Goal: Communication & Community: Answer question/provide support

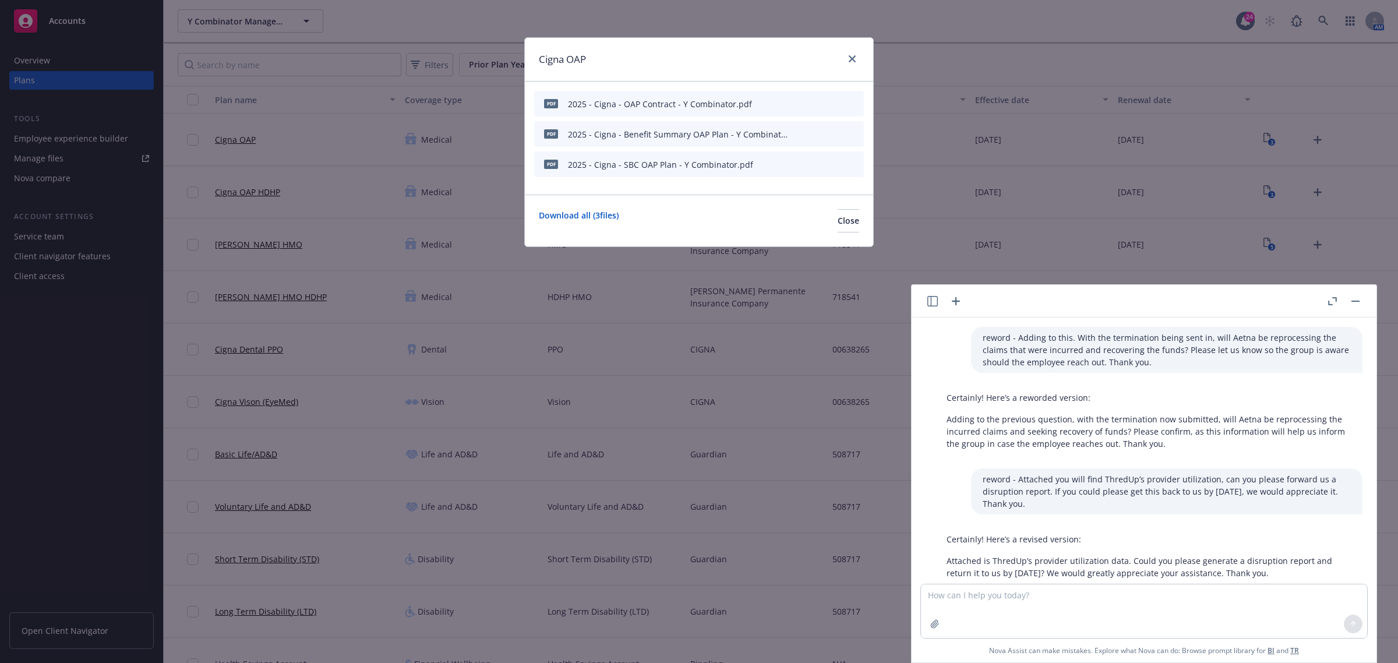
scroll to position [28, 0]
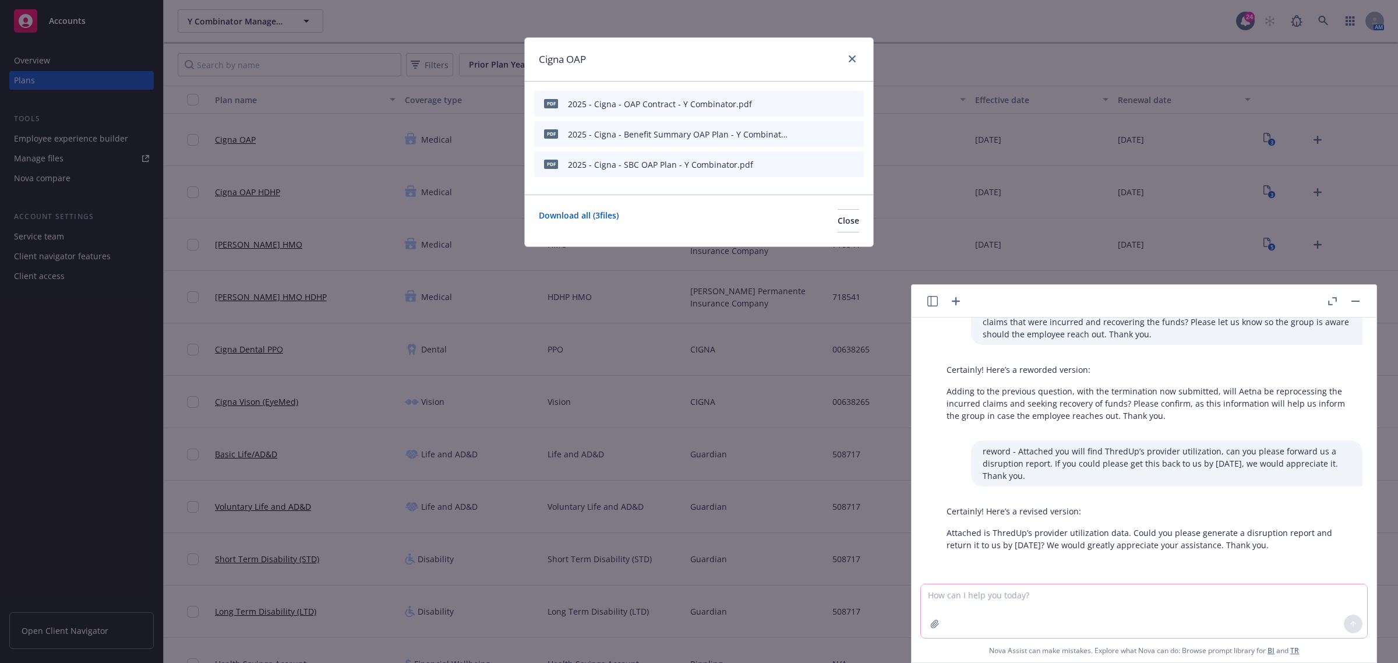
click at [1034, 600] on textarea at bounding box center [1144, 611] width 446 height 54
paste textarea "Happy [DATE]! NY DBL/PFL is self-administered and Guardian confirmed they do no…"
type textarea "reword - Happy [DATE]! NY DBL/PFL is self-administered and Guardian confirmed t…"
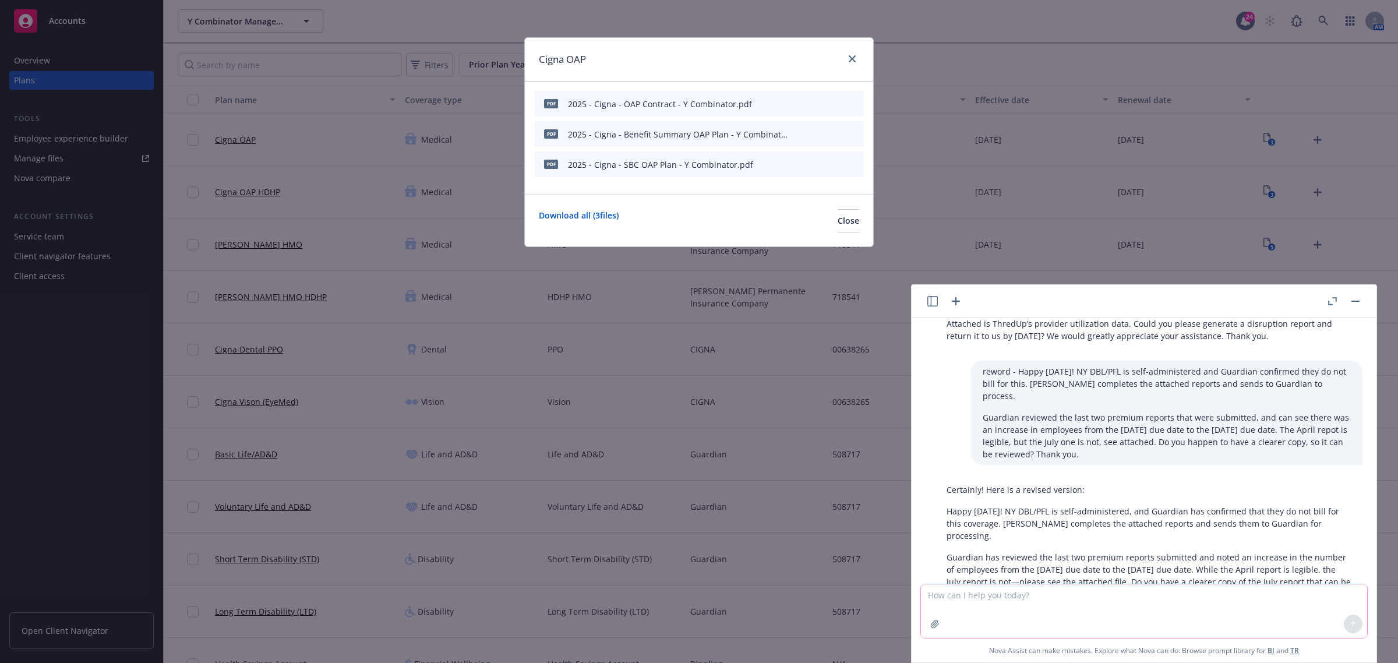
scroll to position [261, 0]
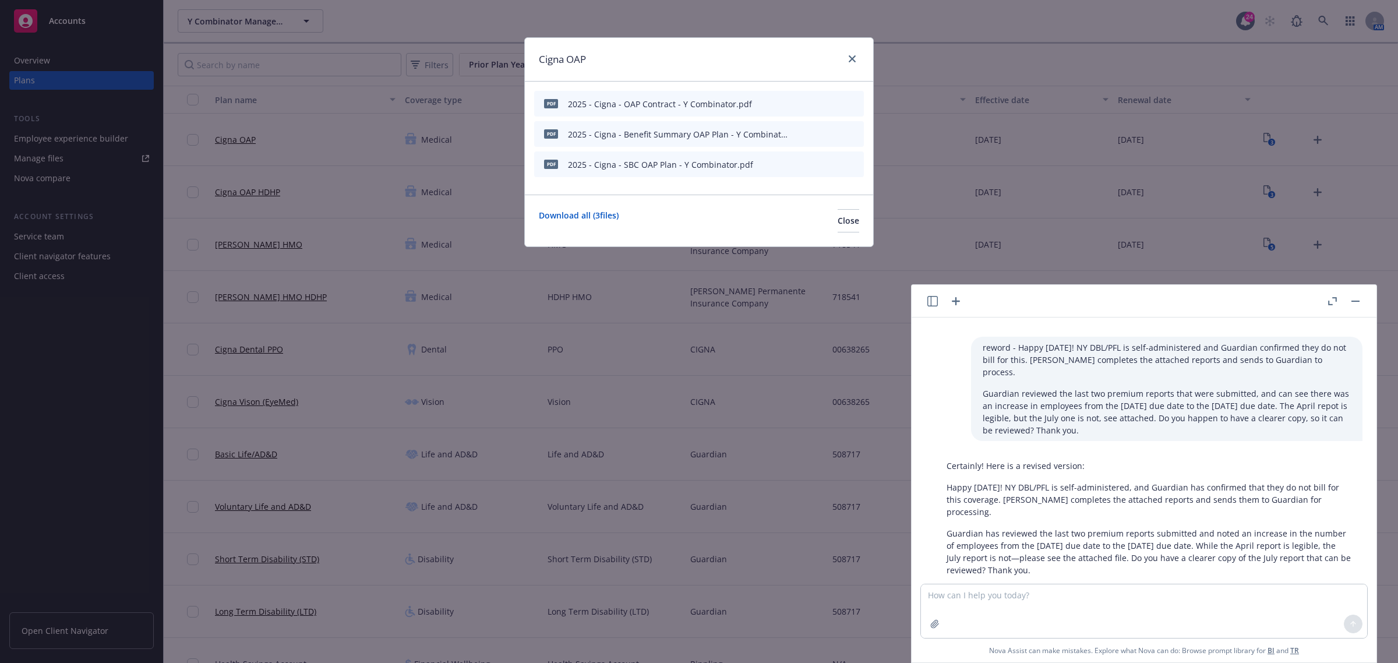
drag, startPoint x: 1049, startPoint y: 567, endPoint x: 1041, endPoint y: 554, distance: 14.7
click at [1041, 566] on div "reword - Adding to this. With the termination being sent in, will Aetna be repr…" at bounding box center [1143, 450] width 455 height 266
drag, startPoint x: 1041, startPoint y: 550, endPoint x: 942, endPoint y: 475, distance: 124.6
click at [942, 475] on div "Certainly! Here is a revised version: Happy [DATE]! NY DBL/PFL is self-administ…" at bounding box center [1148, 518] width 427 height 126
copy div "Happy [DATE]! NY DBL/PFL is self-administered, and Guardian has confirmed that …"
